Goal: Transaction & Acquisition: Purchase product/service

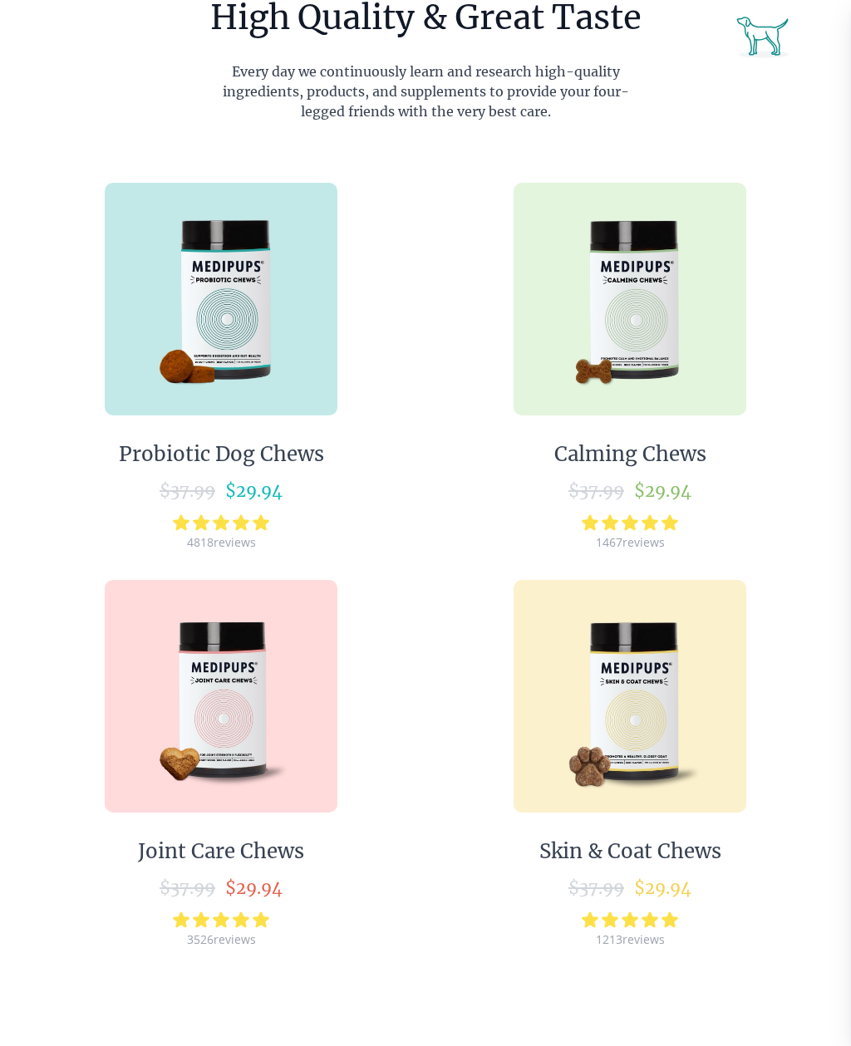
scroll to position [855, 0]
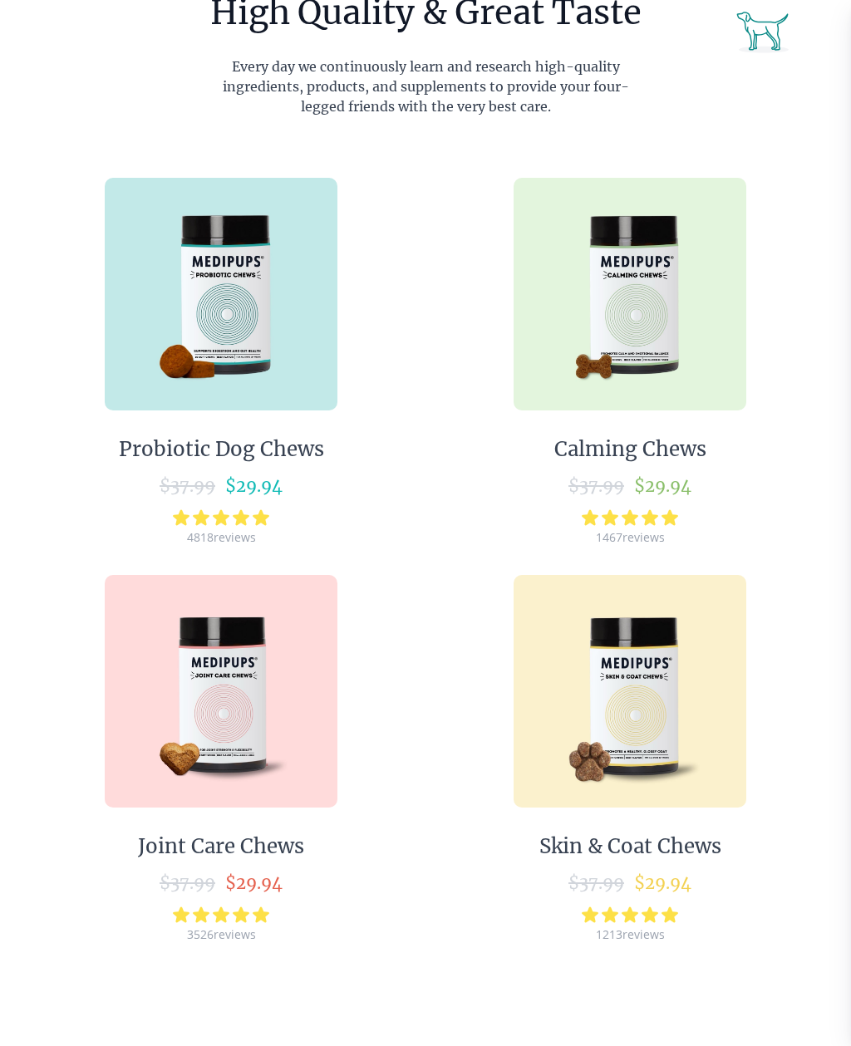
click at [617, 455] on div "Calming Chews" at bounding box center [630, 449] width 152 height 25
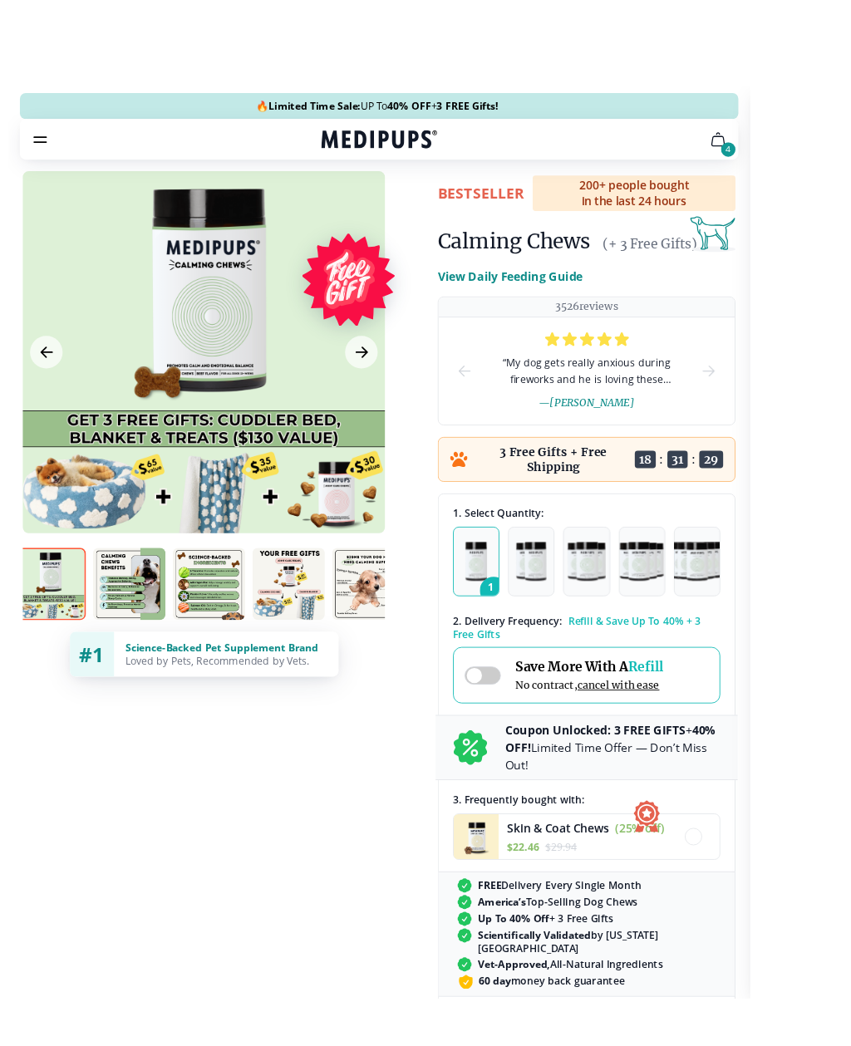
scroll to position [0, 5]
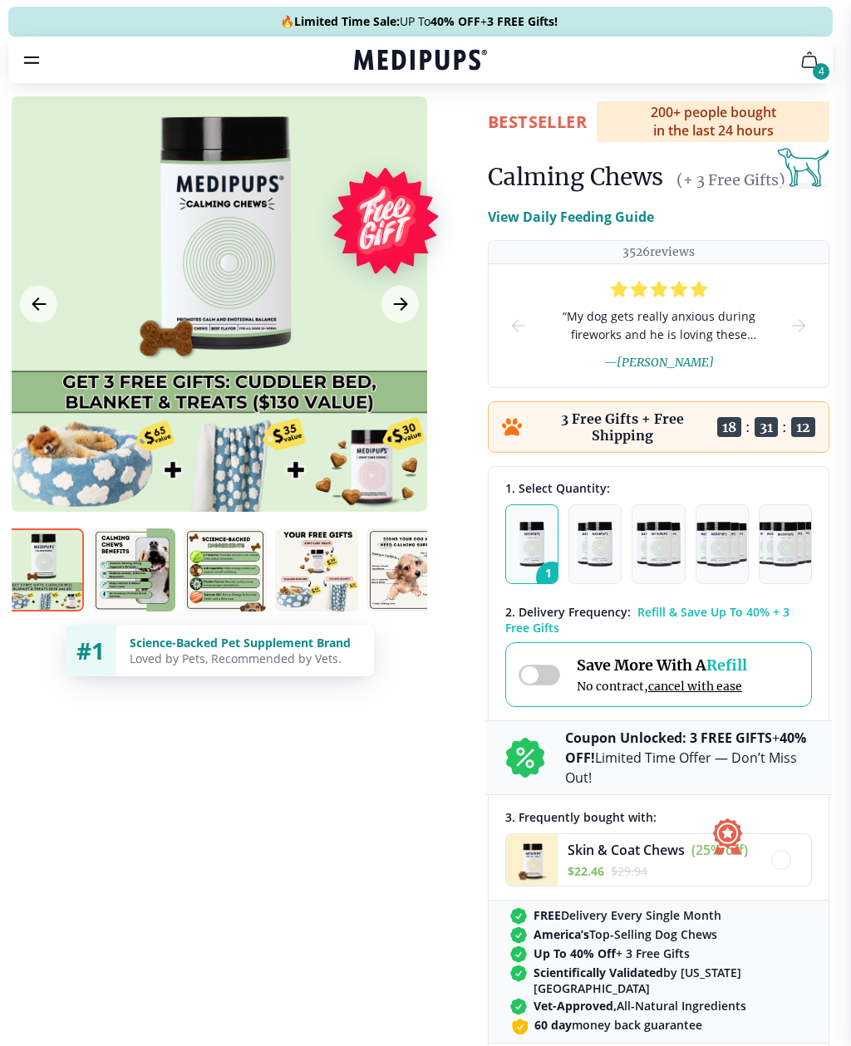
click at [557, 676] on span at bounding box center [539, 675] width 42 height 21
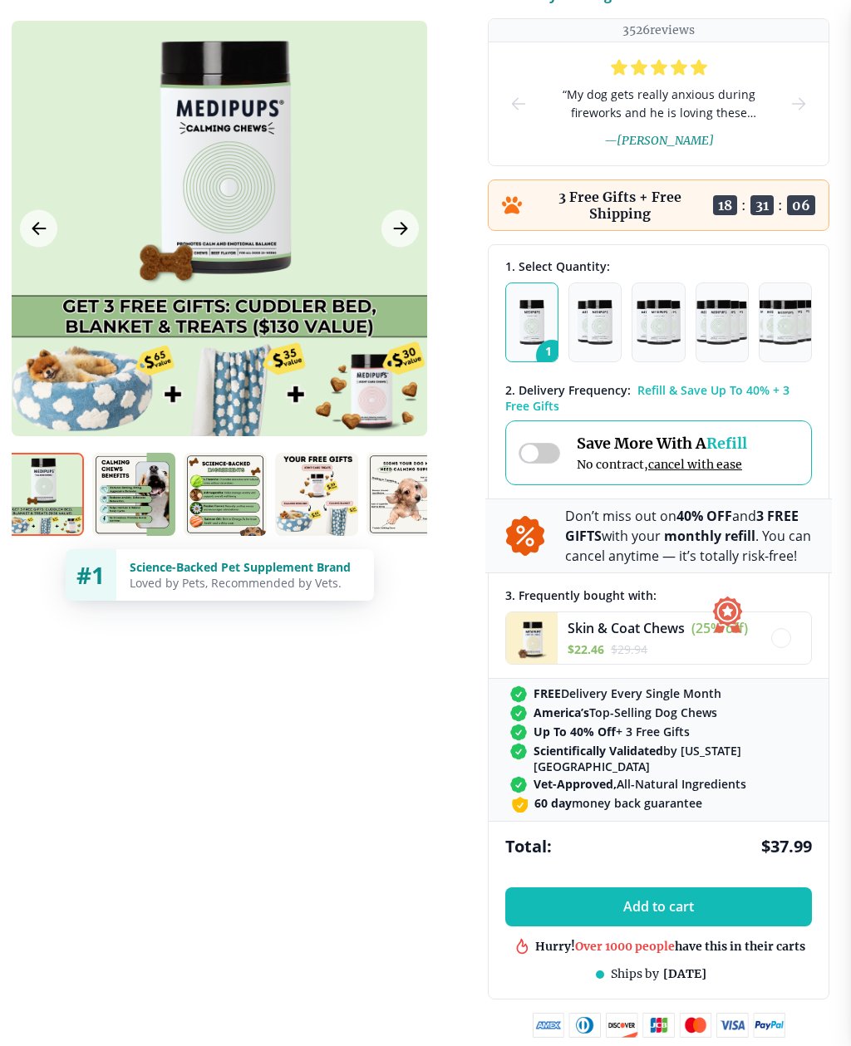
scroll to position [222, 5]
click at [591, 337] on img "button" at bounding box center [594, 322] width 35 height 45
click at [27, 231] on button "Previous Image" at bounding box center [38, 228] width 37 height 37
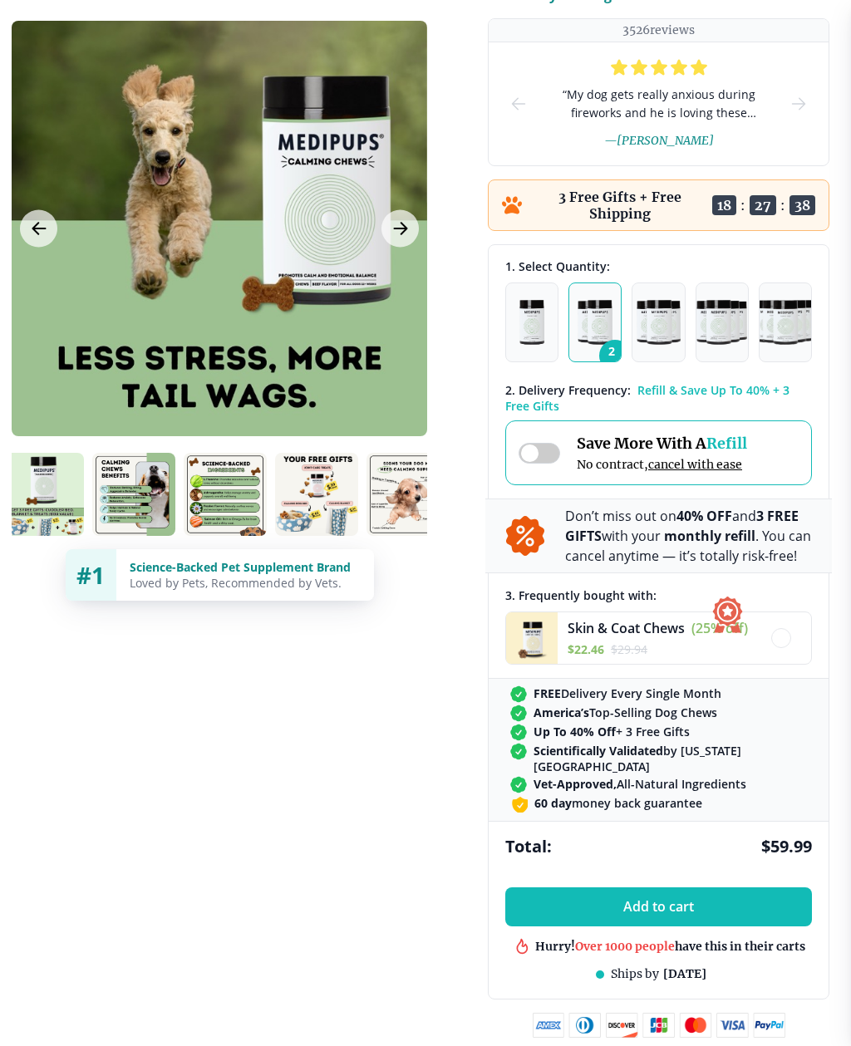
click at [46, 213] on button "Previous Image" at bounding box center [38, 228] width 37 height 37
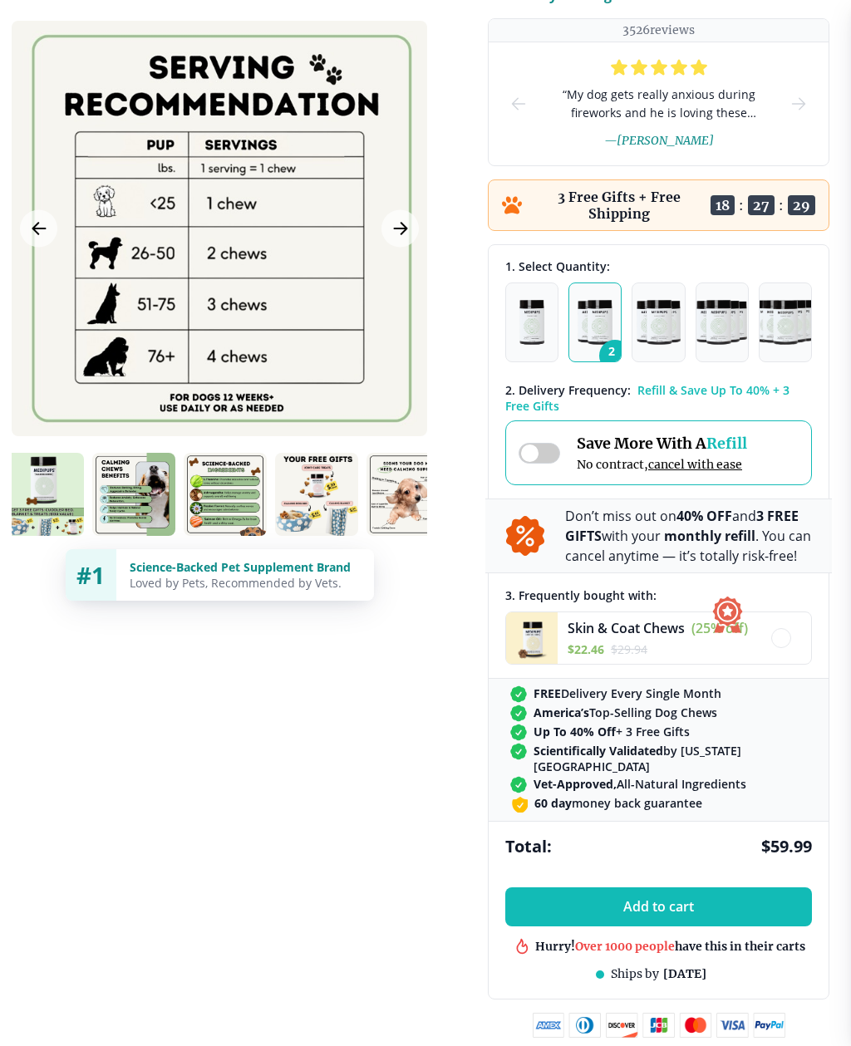
click at [37, 220] on icon "Previous Image" at bounding box center [39, 228] width 20 height 21
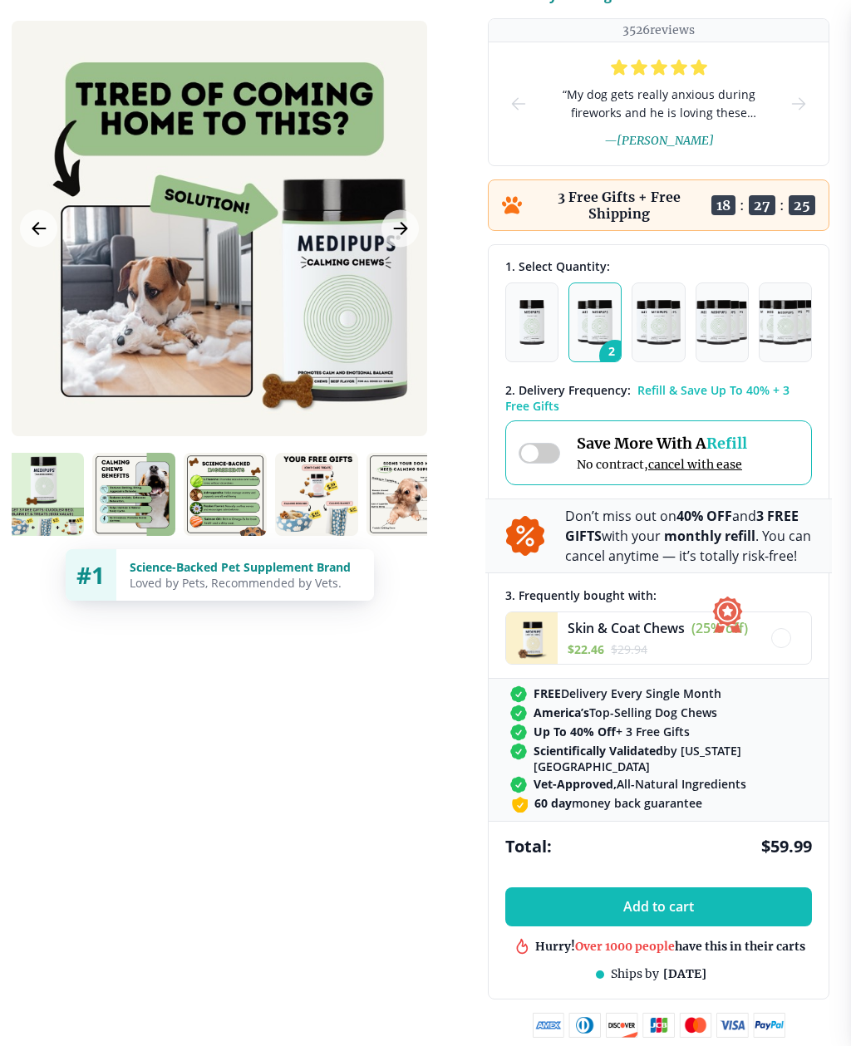
click at [538, 481] on div "Save More With A Refill No contract, cancel with ease" at bounding box center [658, 452] width 307 height 65
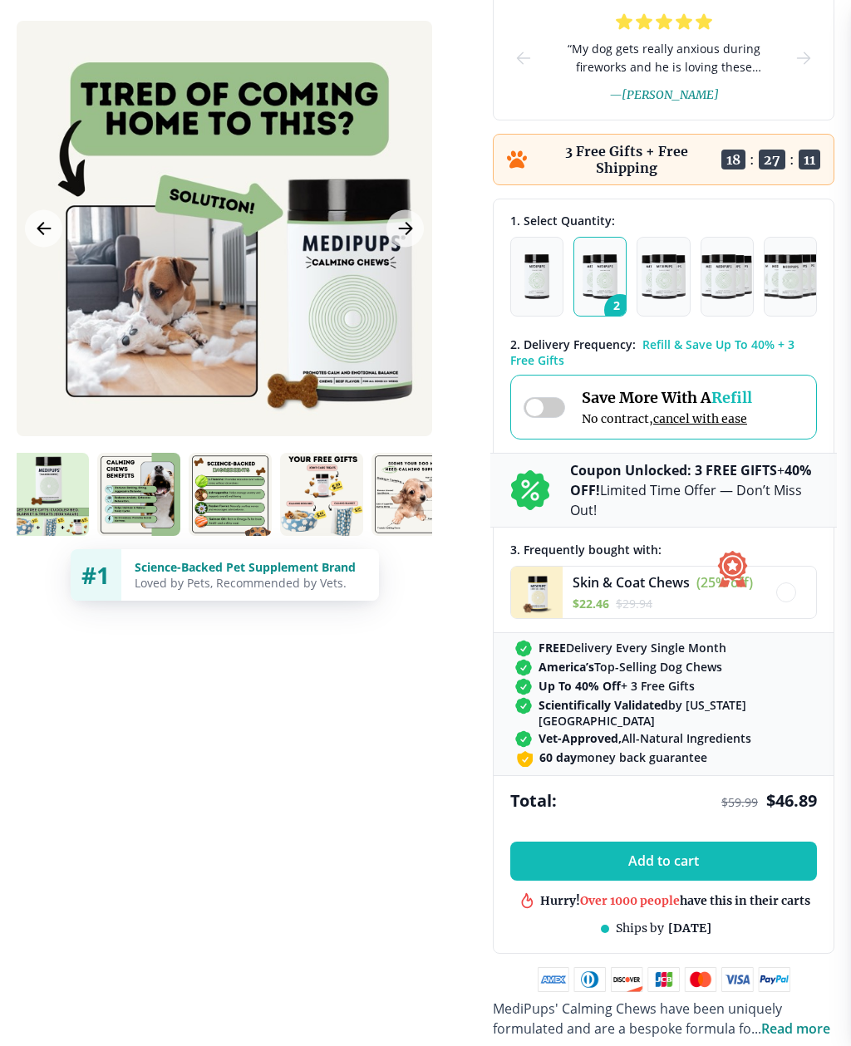
scroll to position [267, 0]
click at [538, 498] on icon at bounding box center [530, 490] width 40 height 40
click at [562, 491] on div "Coupon Unlocked: 3 FREE GIFTS + 40% OFF! Limited Time Offer — Don’t Miss Out!" at bounding box center [663, 490] width 346 height 75
click at [608, 493] on b "40% OFF!" at bounding box center [690, 480] width 241 height 38
click at [611, 495] on b "40% OFF!" at bounding box center [690, 480] width 241 height 38
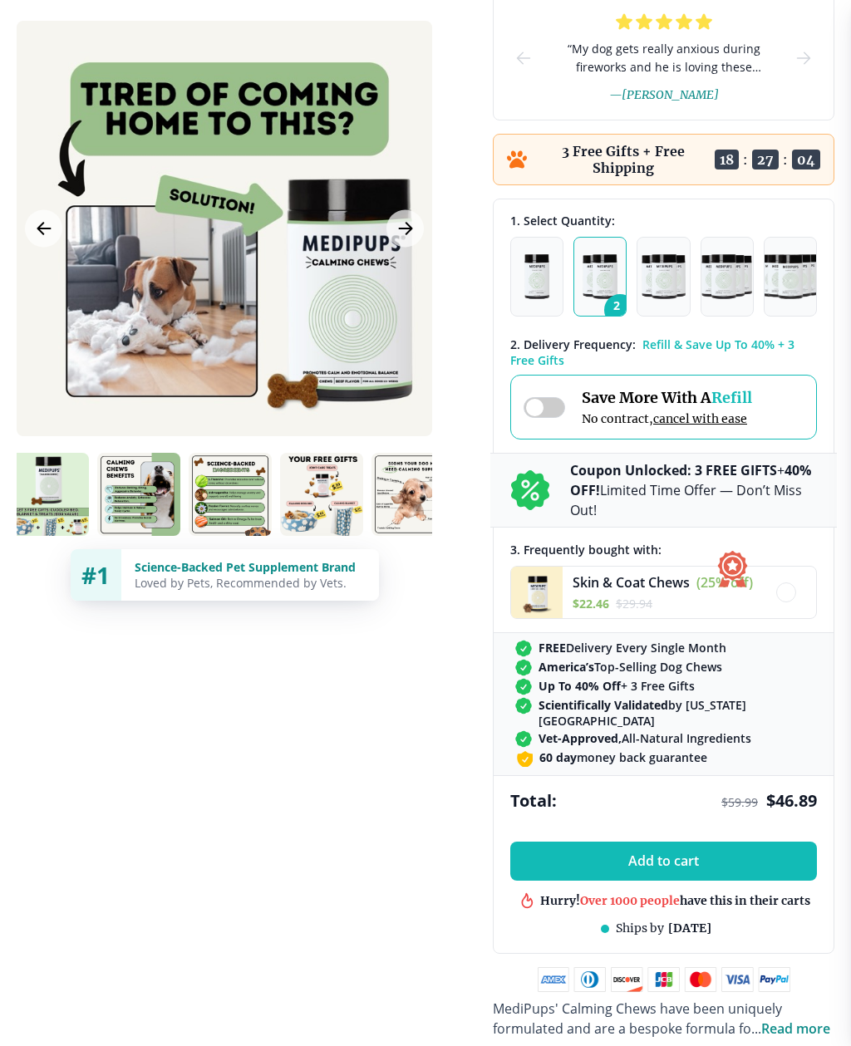
click at [616, 873] on button "Add to cart" at bounding box center [663, 860] width 307 height 39
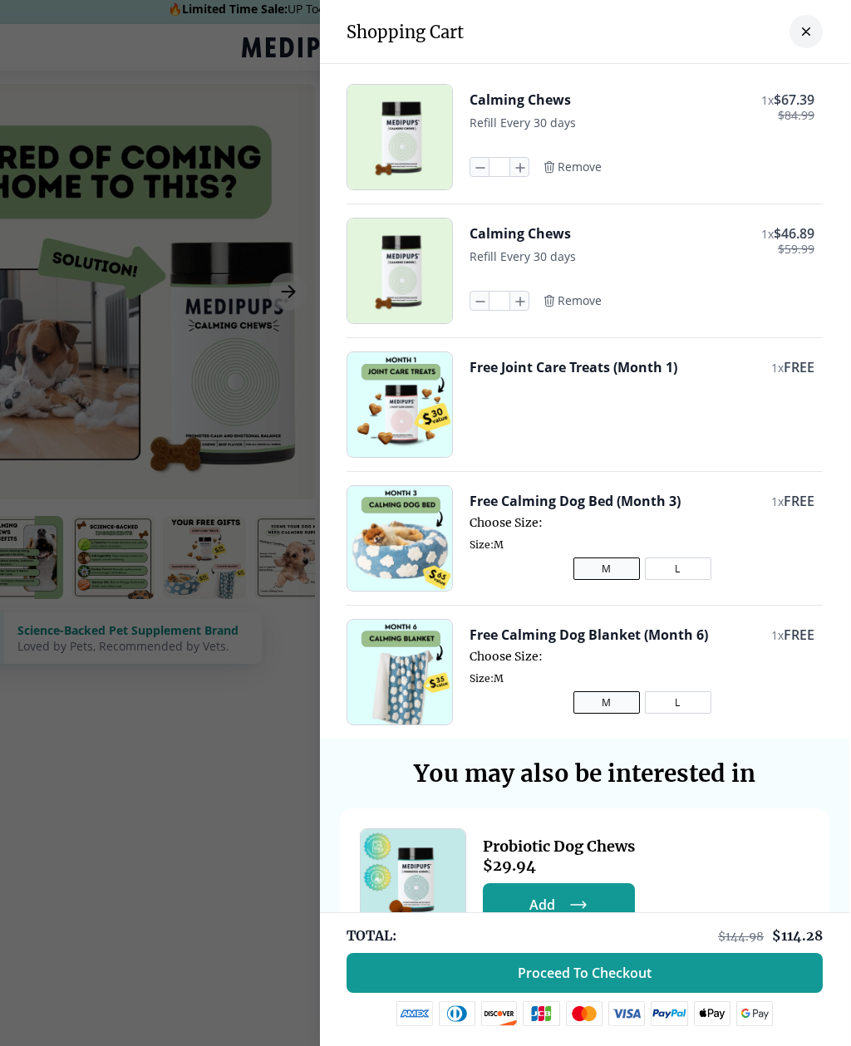
scroll to position [13, 115]
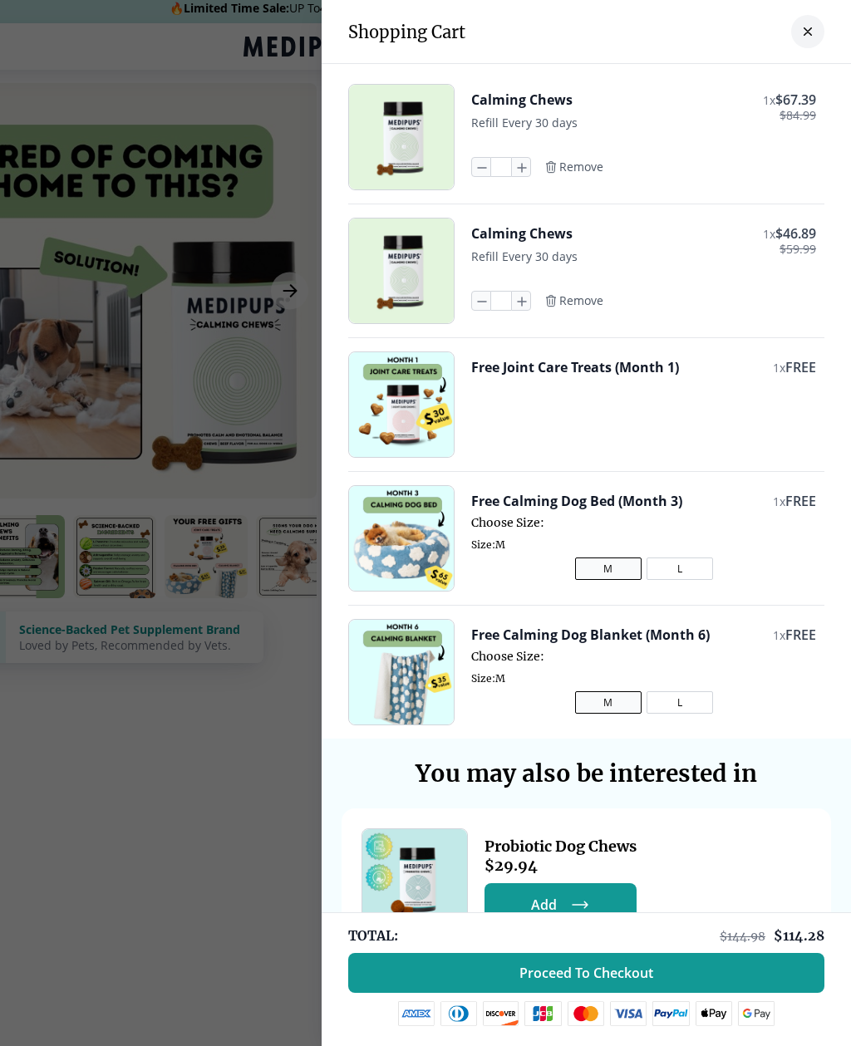
click at [555, 163] on icon "button" at bounding box center [550, 166] width 13 height 13
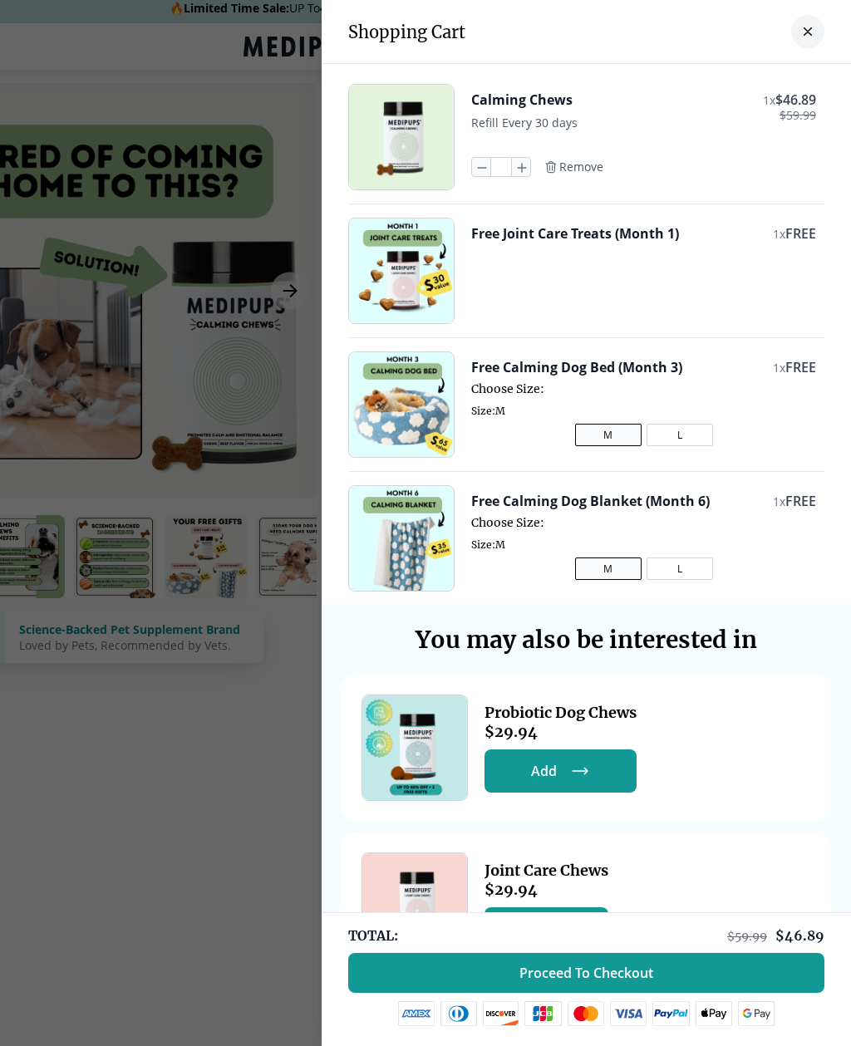
click at [569, 174] on span "Remove" at bounding box center [581, 166] width 44 height 15
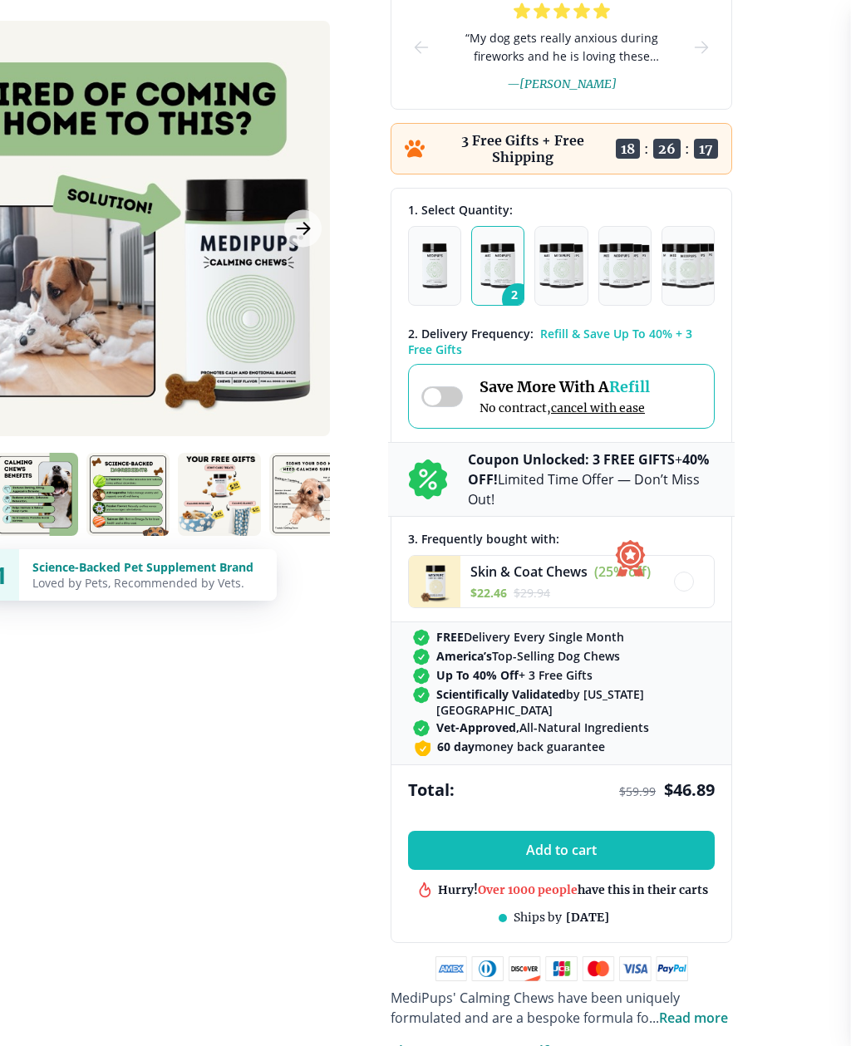
scroll to position [278, 102]
click at [446, 263] on img "button" at bounding box center [435, 265] width 26 height 45
click at [563, 277] on img "button" at bounding box center [560, 265] width 43 height 45
click at [485, 854] on button "Add to cart" at bounding box center [561, 850] width 307 height 39
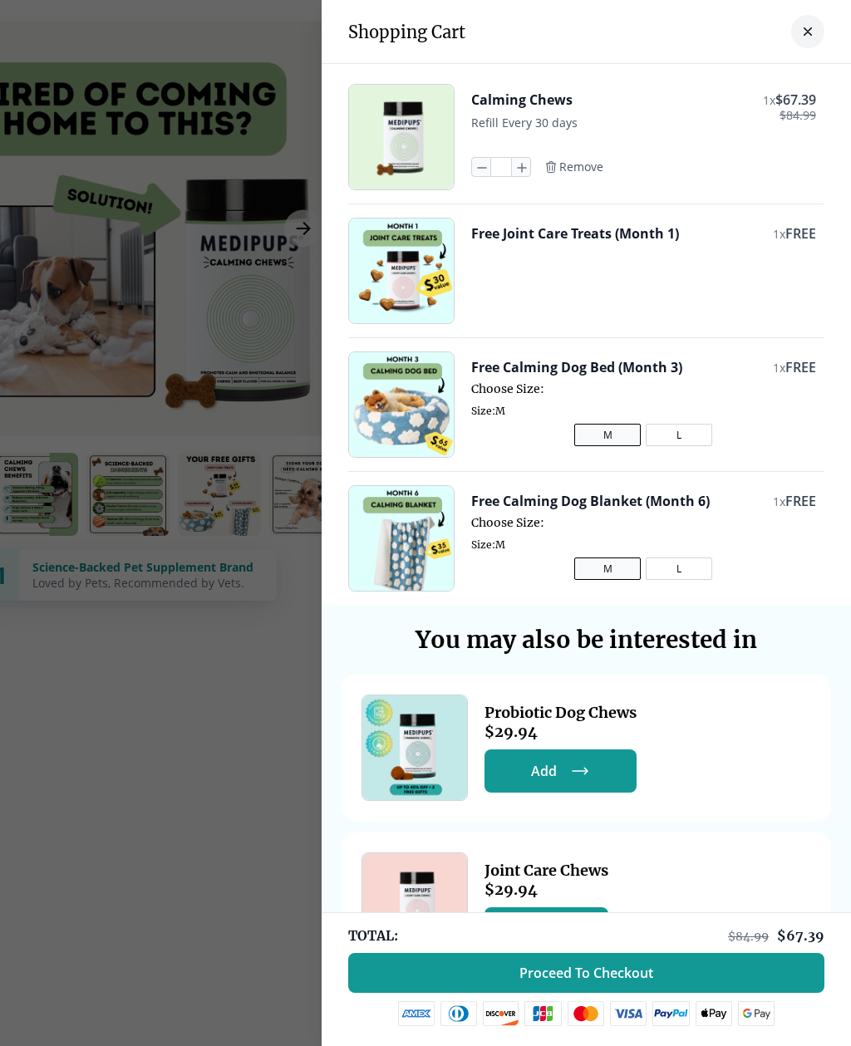
click at [570, 153] on div "Calming Chews 1 x $ 67.39 $ 84.99 Refill Every 30 days * Remove" at bounding box center [643, 137] width 345 height 106
click at [580, 168] on span "Remove" at bounding box center [581, 166] width 44 height 15
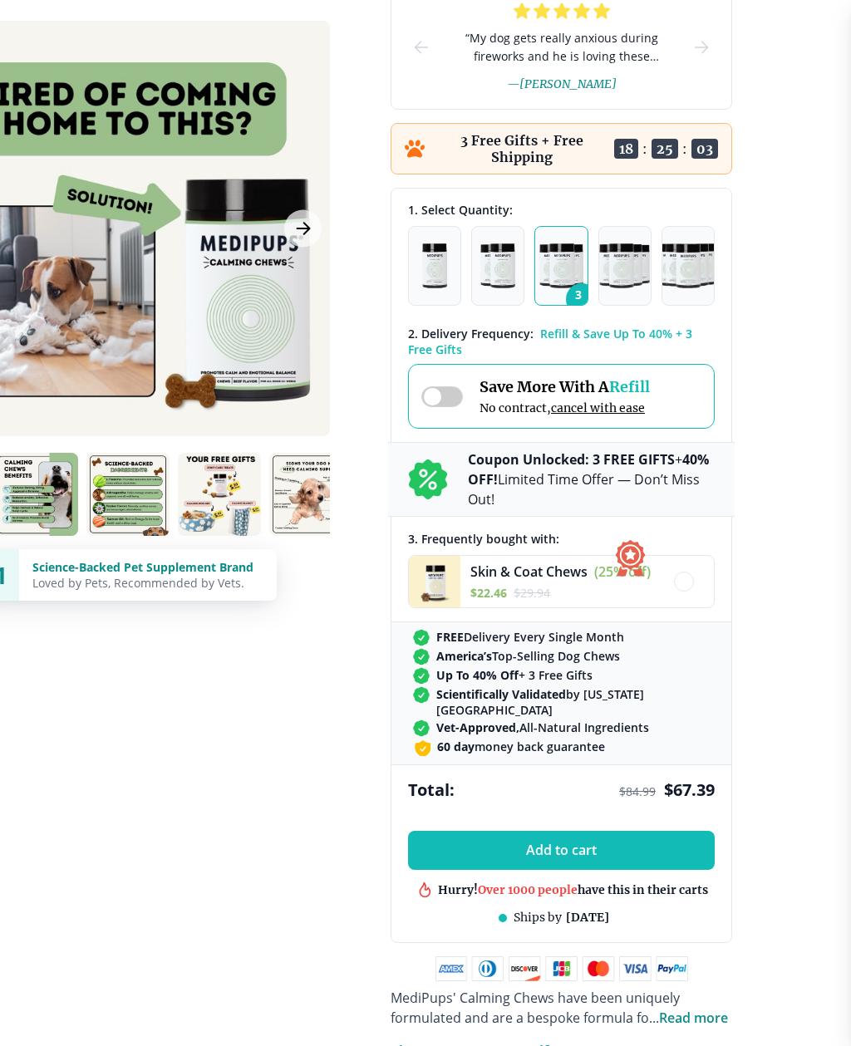
click at [492, 282] on img "button" at bounding box center [497, 265] width 35 height 45
click at [530, 858] on span "Add to cart" at bounding box center [561, 850] width 71 height 16
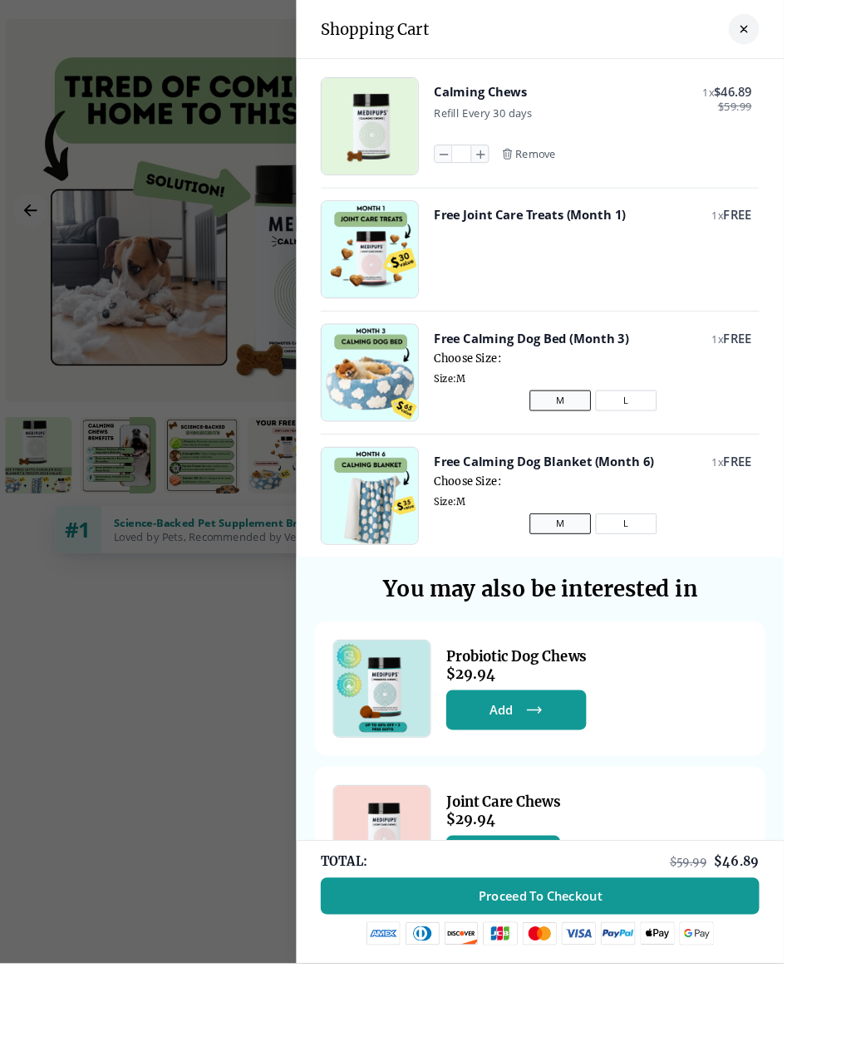
scroll to position [226, 47]
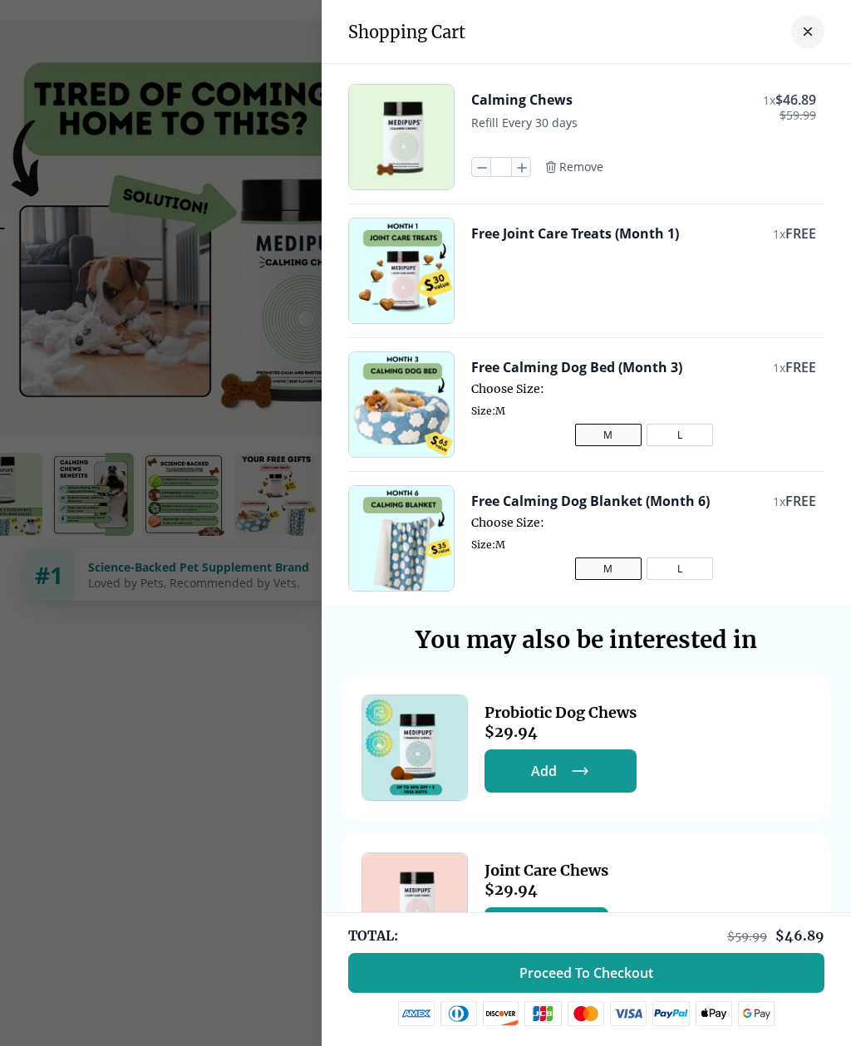
click at [548, 981] on span "Proceed To Checkout" at bounding box center [586, 972] width 134 height 17
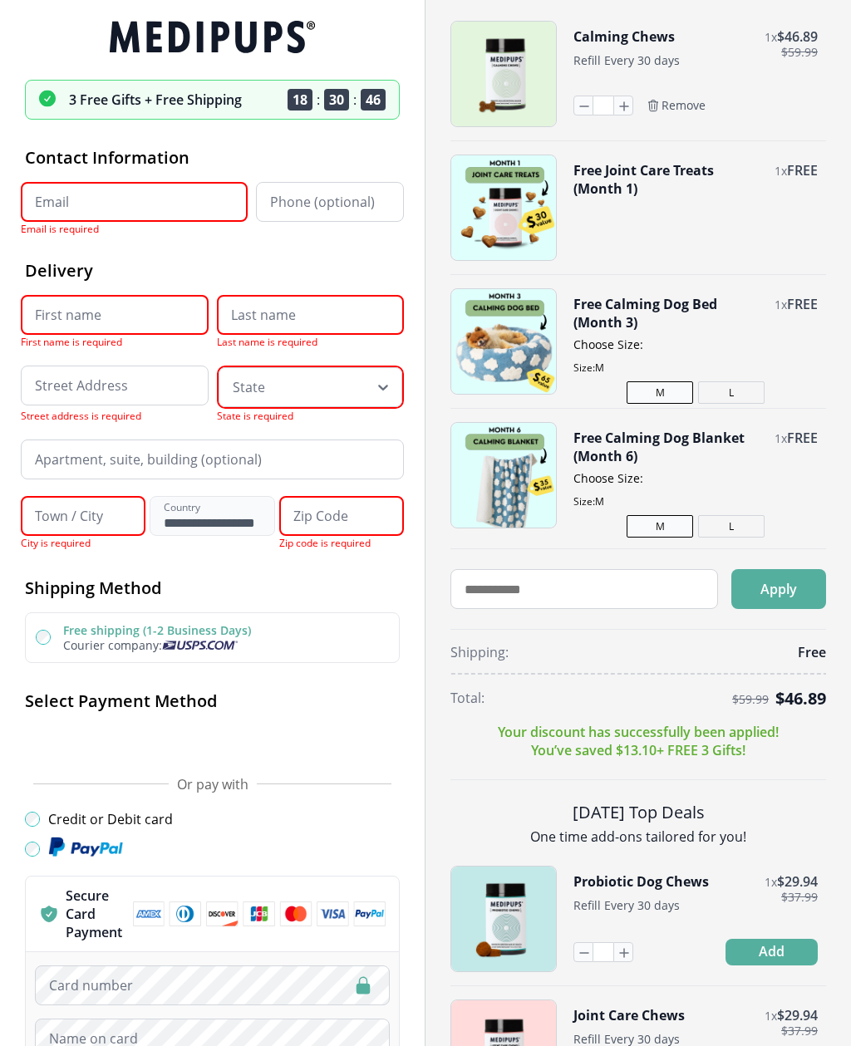
click at [84, 206] on input "Email" at bounding box center [134, 202] width 227 height 40
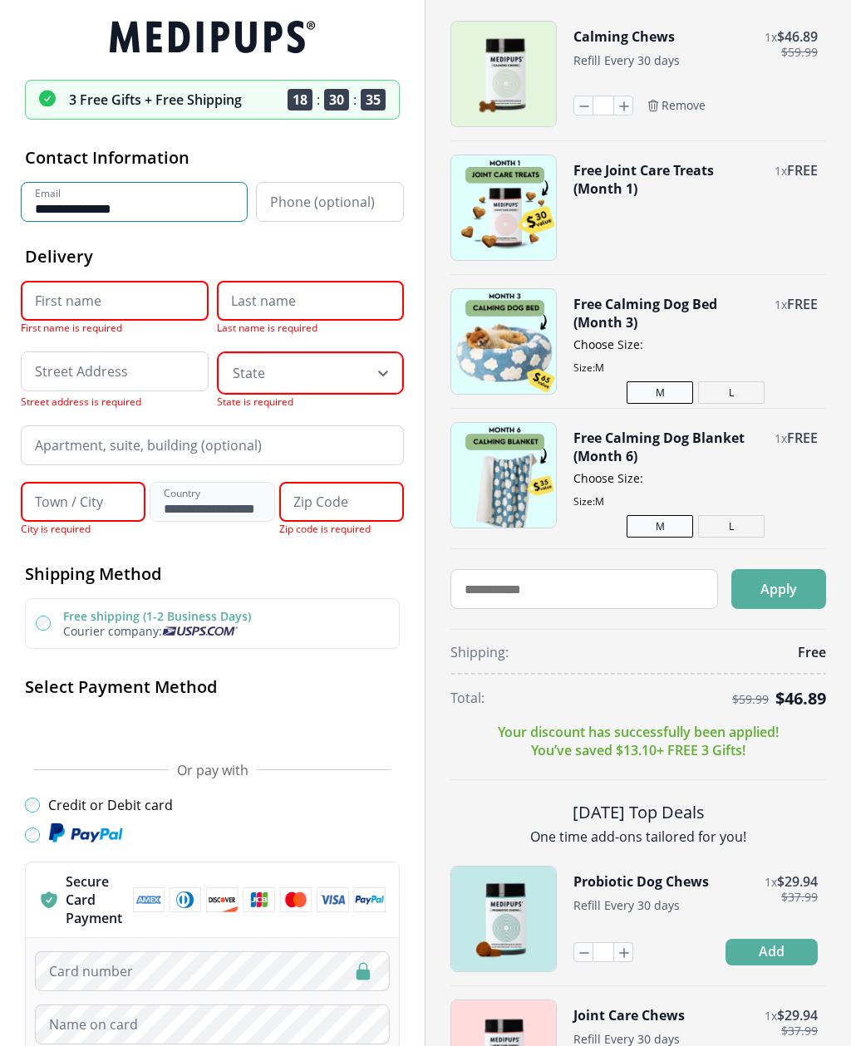
type input "**********"
click at [87, 313] on input "First name" at bounding box center [115, 301] width 188 height 40
type input "*******"
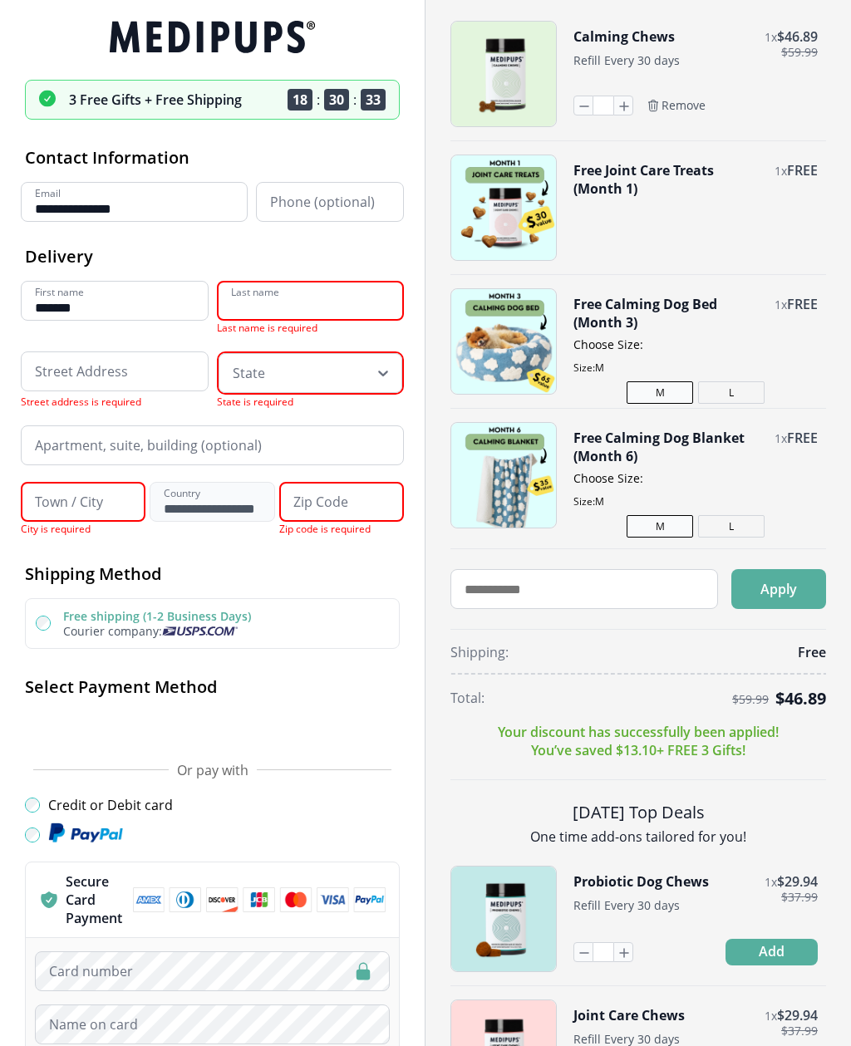
click at [277, 314] on input "Last name" at bounding box center [311, 301] width 188 height 40
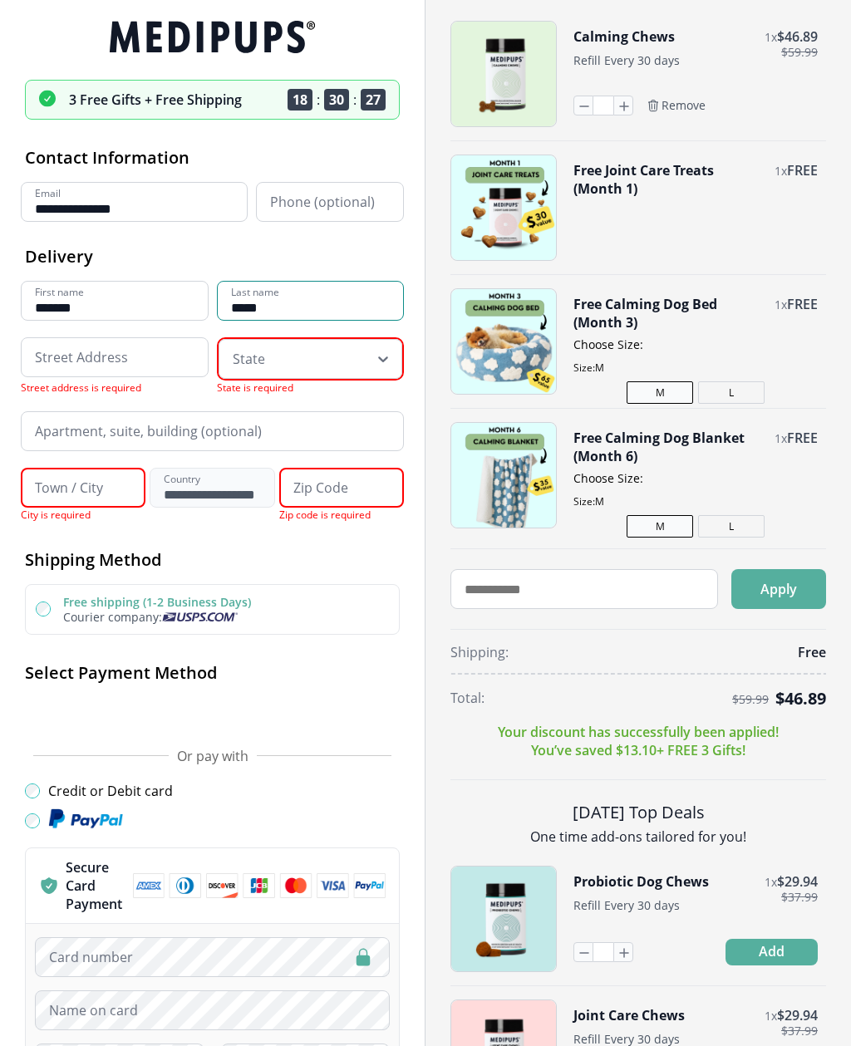
type input "****"
click at [88, 366] on input at bounding box center [115, 357] width 188 height 40
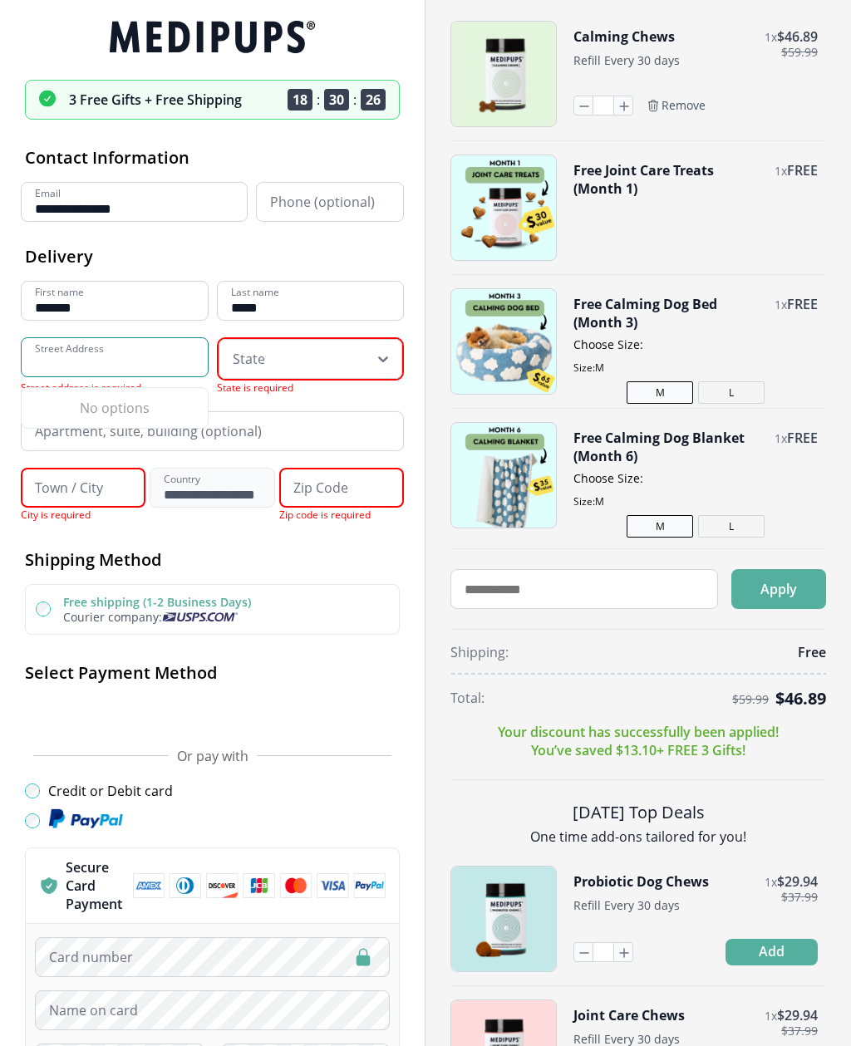
type input "**********"
type input "**"
type input "********"
type input "*****"
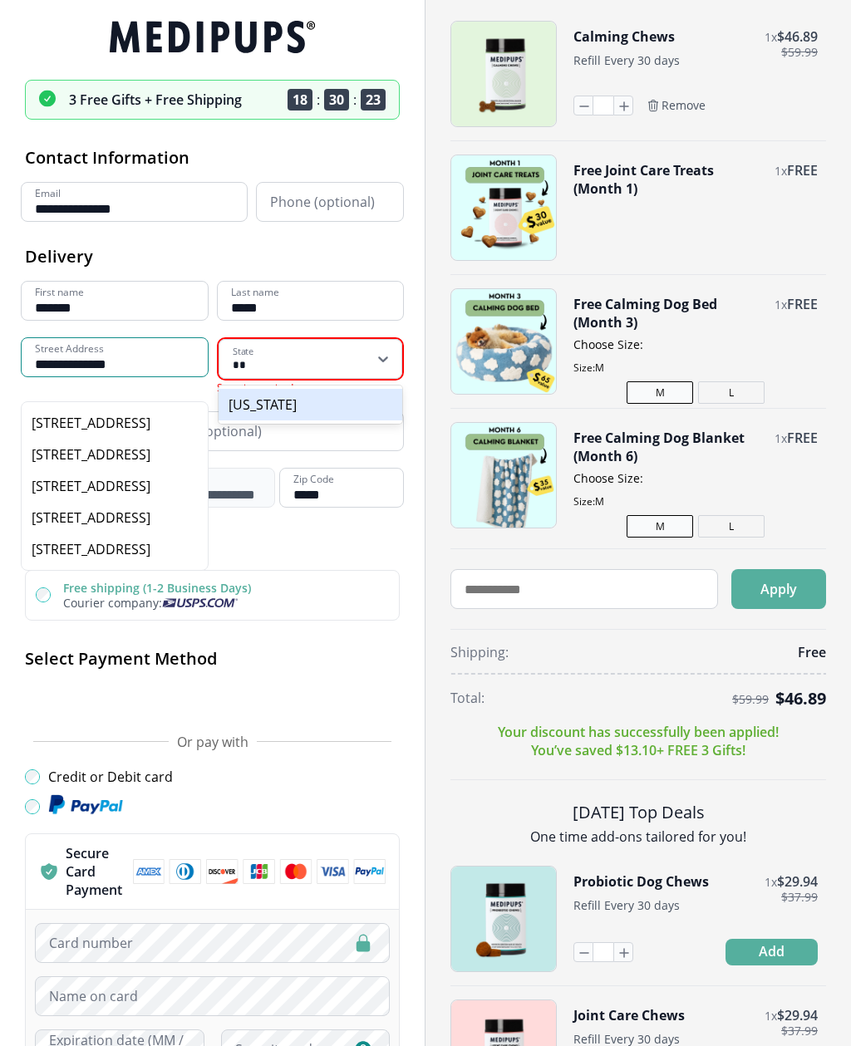
click at [78, 432] on div "[STREET_ADDRESS]" at bounding box center [115, 423] width 166 height 18
type input "**********"
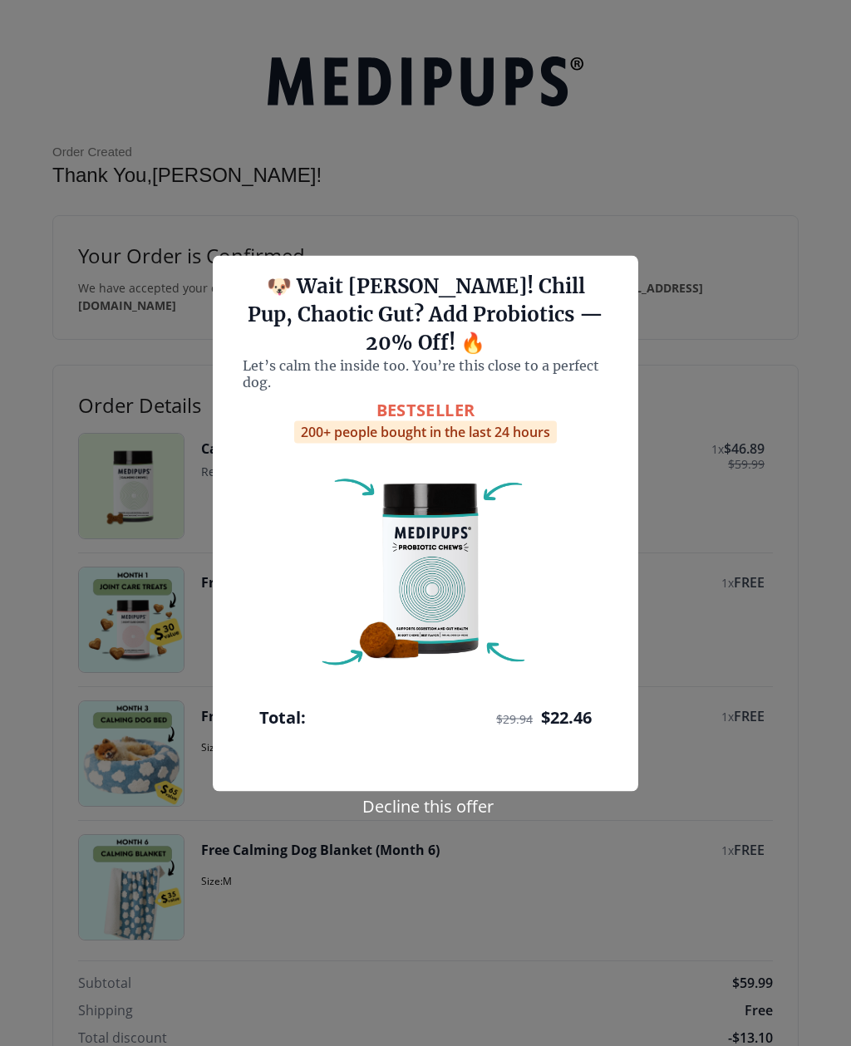
click at [405, 817] on button "Decline this offer" at bounding box center [427, 805] width 141 height 24
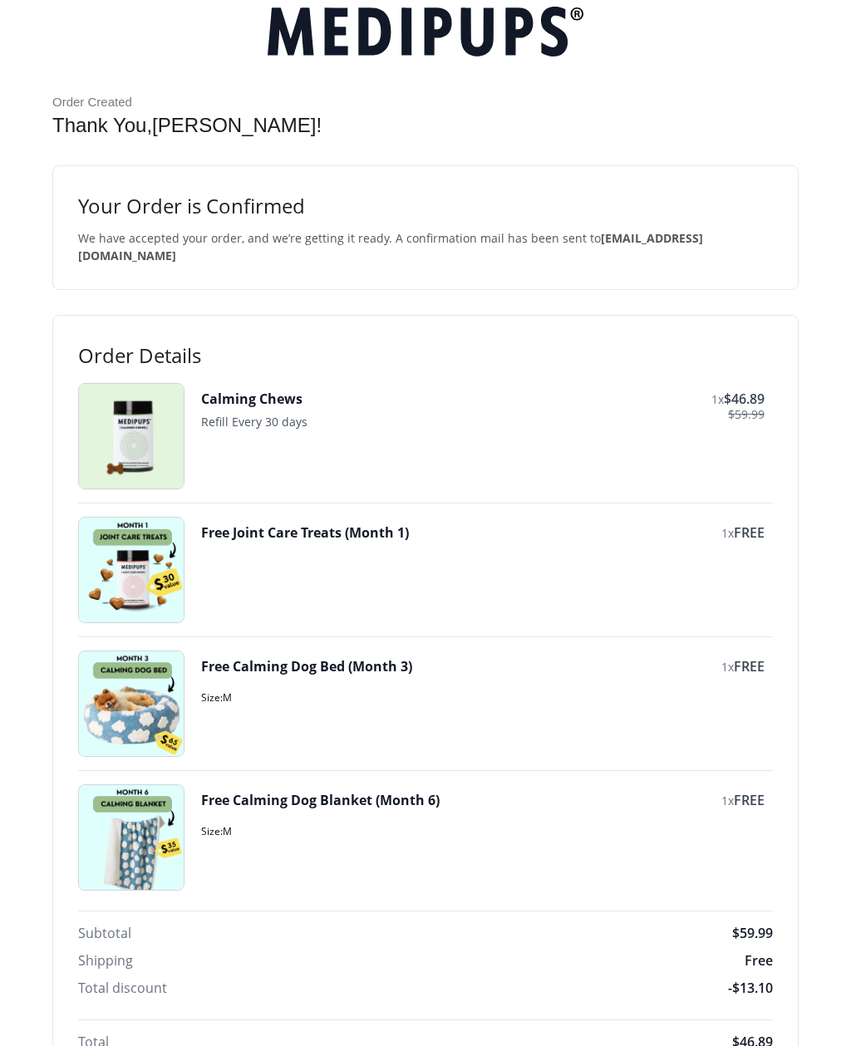
scroll to position [48, 0]
